Goal: Transaction & Acquisition: Download file/media

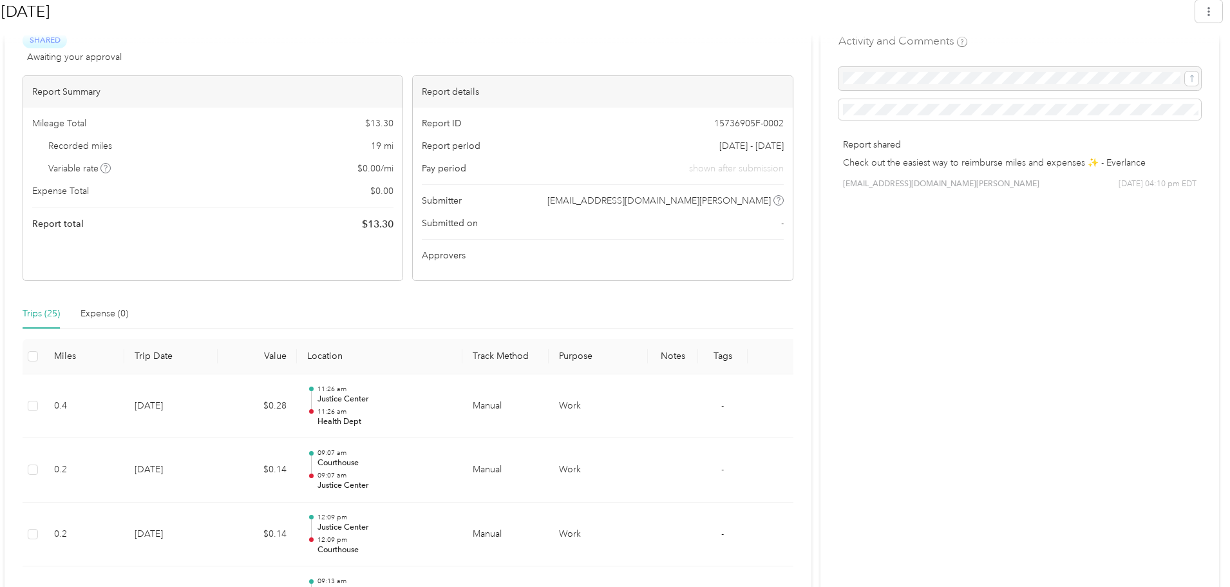
scroll to position [258, 0]
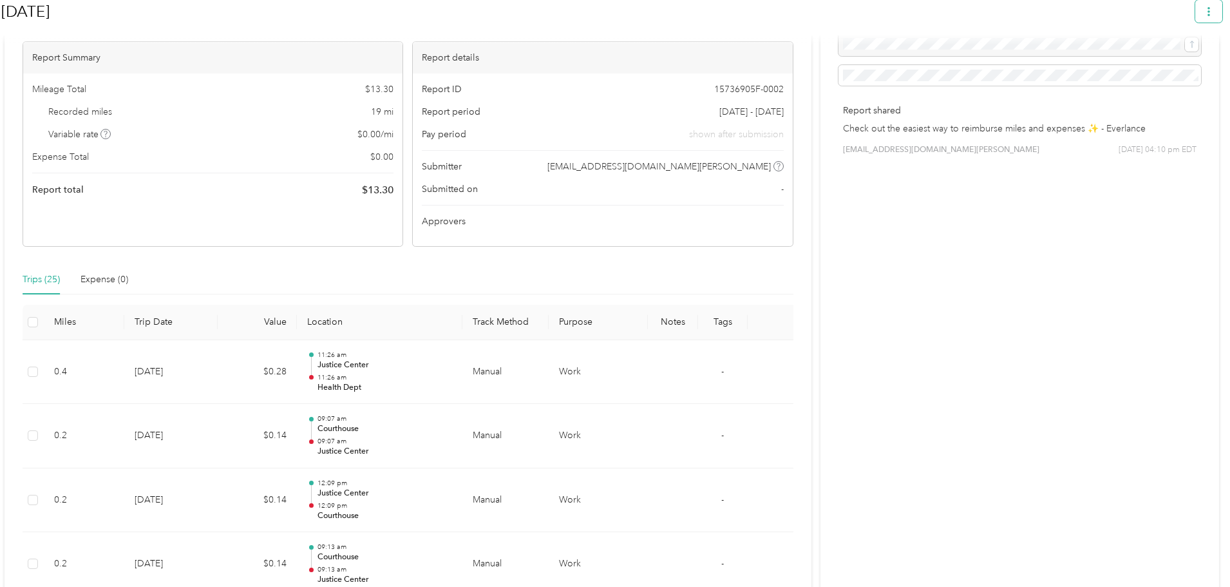
click at [1214, 14] on icon "button" at bounding box center [1209, 11] width 9 height 9
click at [1171, 66] on span "Download" at bounding box center [1179, 73] width 43 height 14
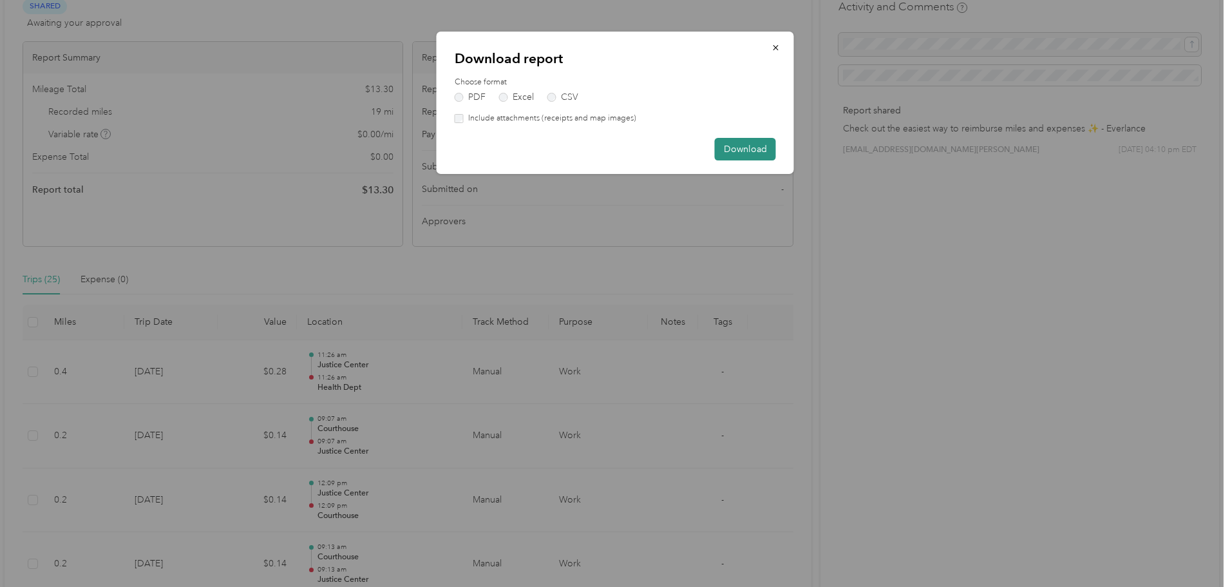
click at [730, 148] on button "Download" at bounding box center [745, 149] width 61 height 23
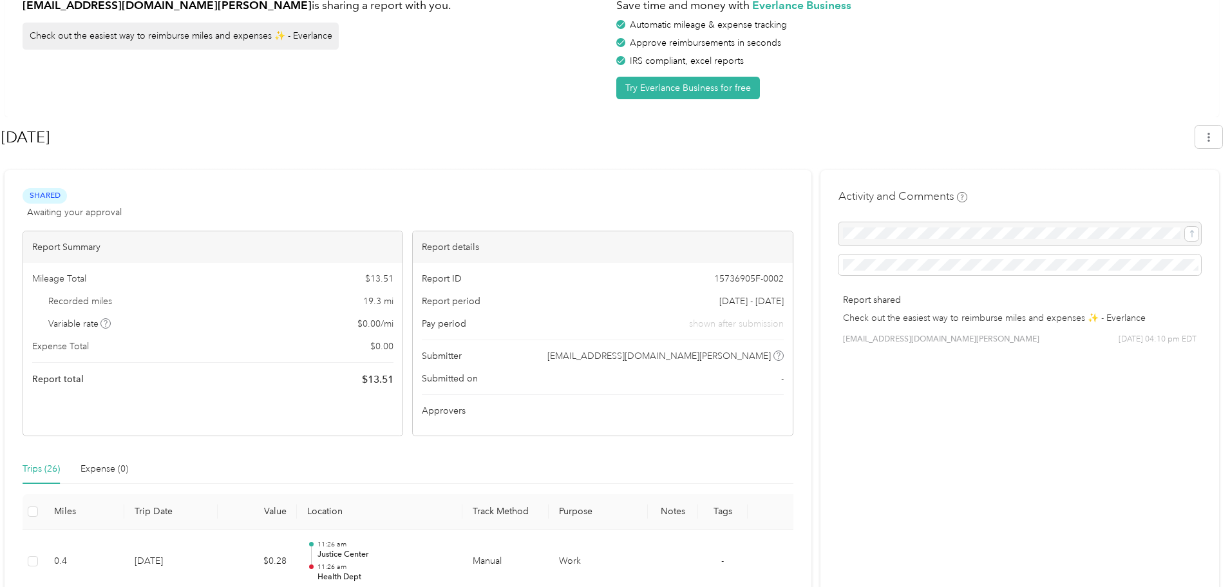
scroll to position [0, 0]
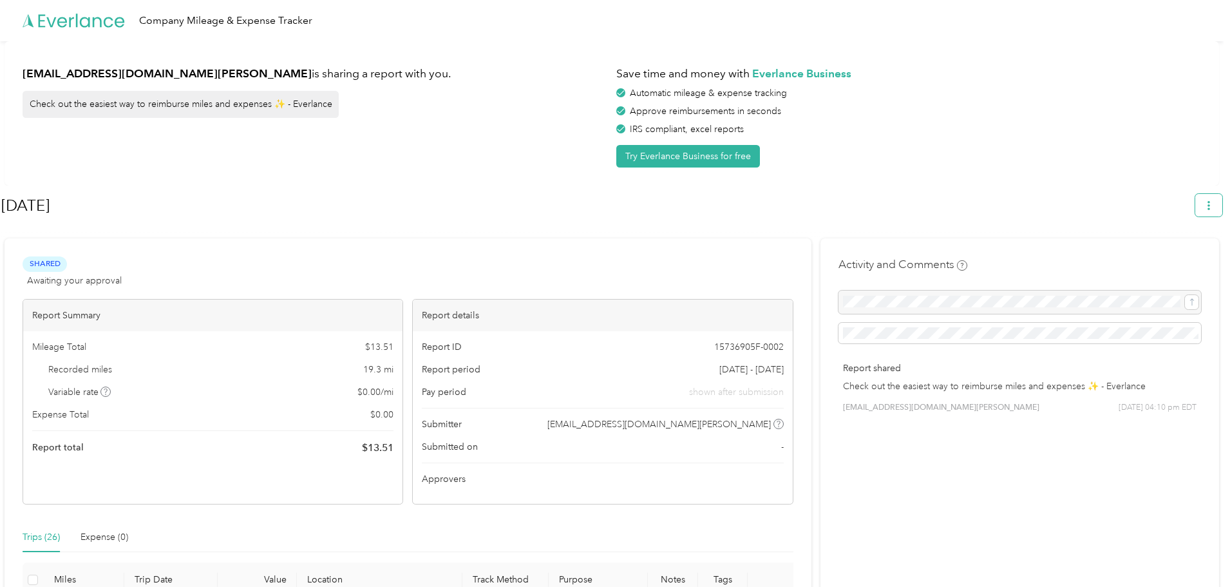
click at [1210, 206] on button "button" at bounding box center [1209, 205] width 27 height 23
click at [1214, 207] on icon "button" at bounding box center [1209, 205] width 9 height 9
click at [1181, 260] on span "Download" at bounding box center [1179, 267] width 43 height 14
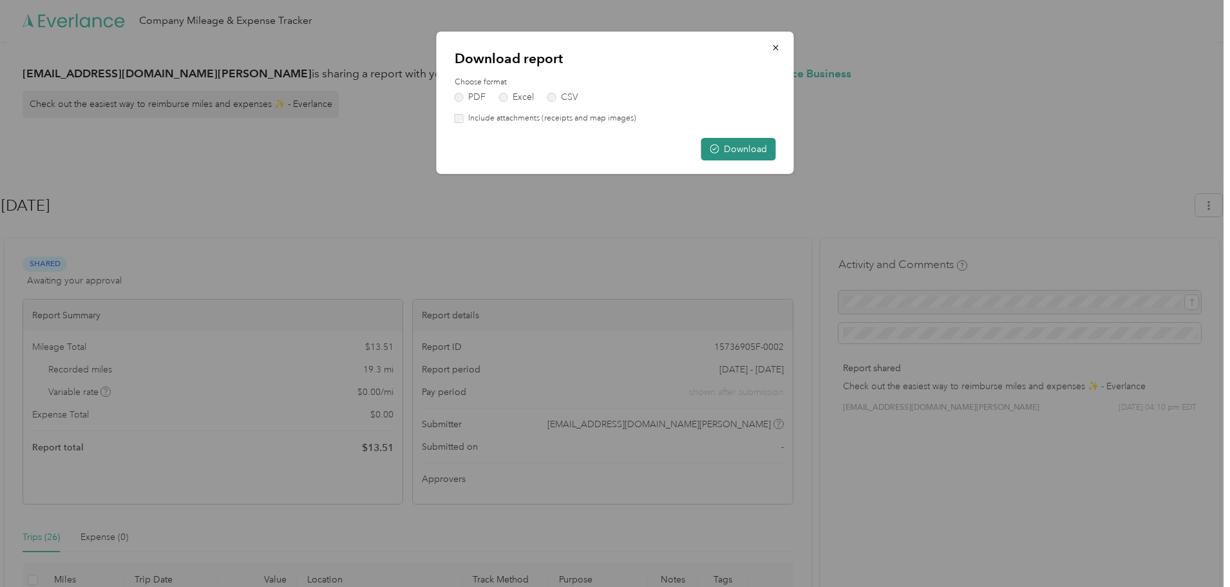
click at [741, 150] on button "Download" at bounding box center [739, 149] width 75 height 23
